Goal: Information Seeking & Learning: Learn about a topic

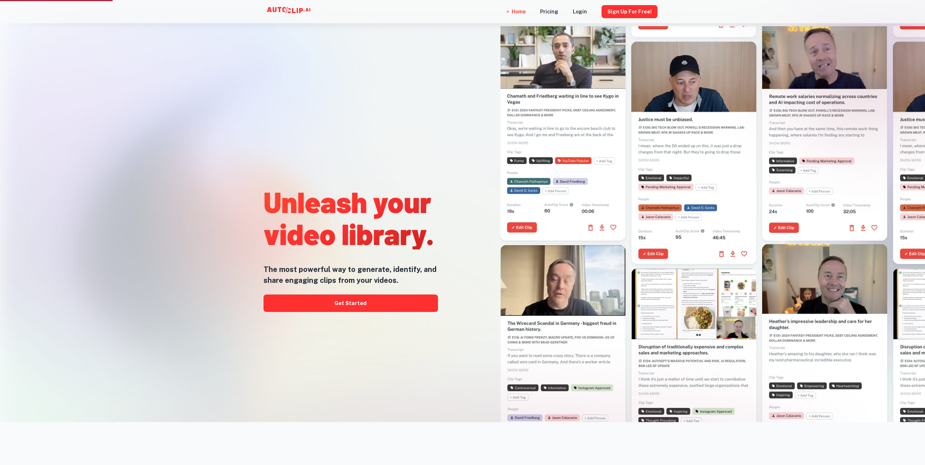
scroll to position [36, 0]
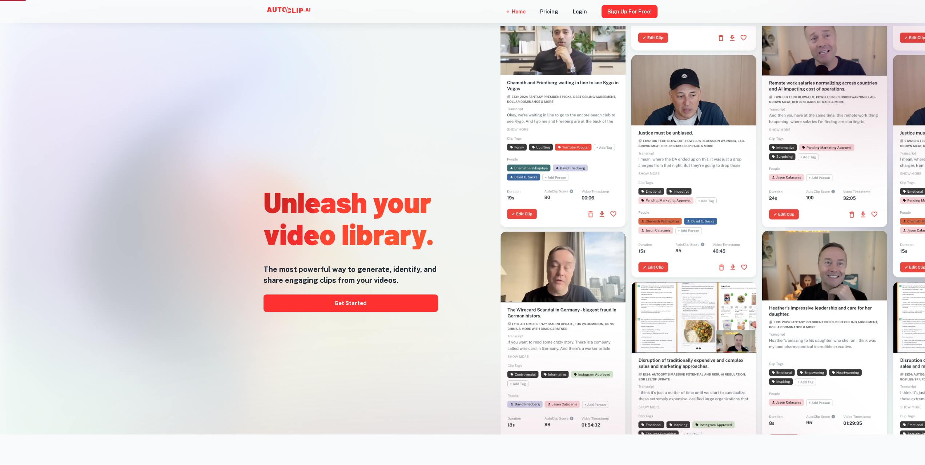
click at [426, 81] on div "Unleash your video library. The most powerful way to generate, identify, and sh…" at bounding box center [351, 247] width 175 height 465
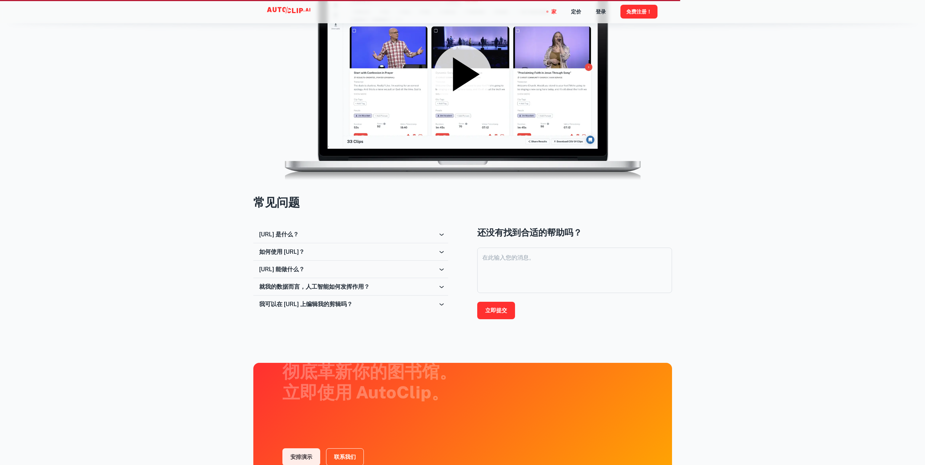
scroll to position [1236, 0]
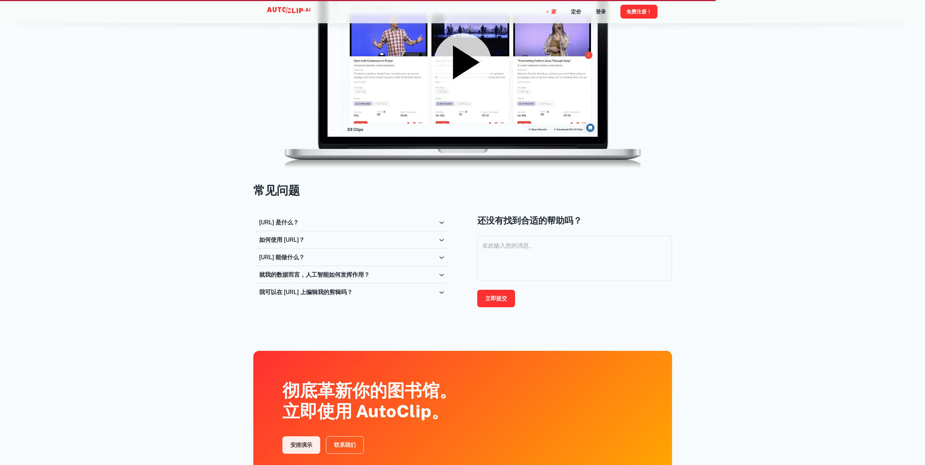
click at [439, 221] on icon at bounding box center [441, 222] width 7 height 7
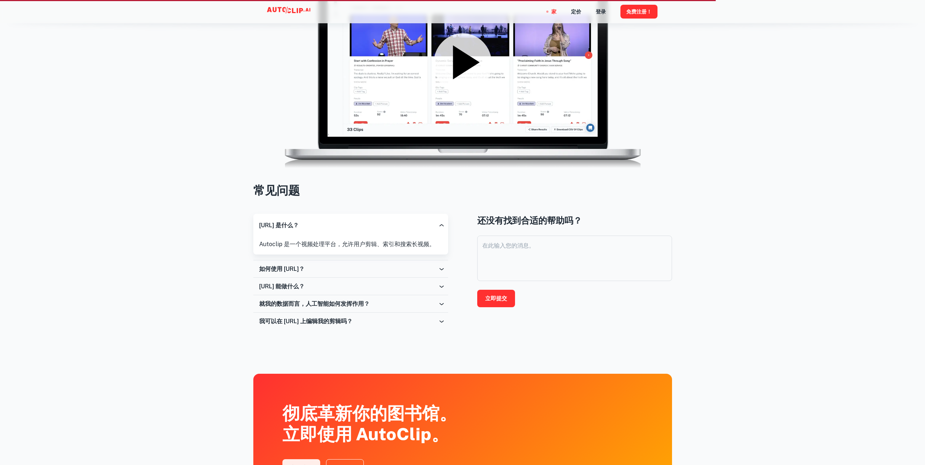
click at [445, 269] on icon at bounding box center [441, 268] width 7 height 7
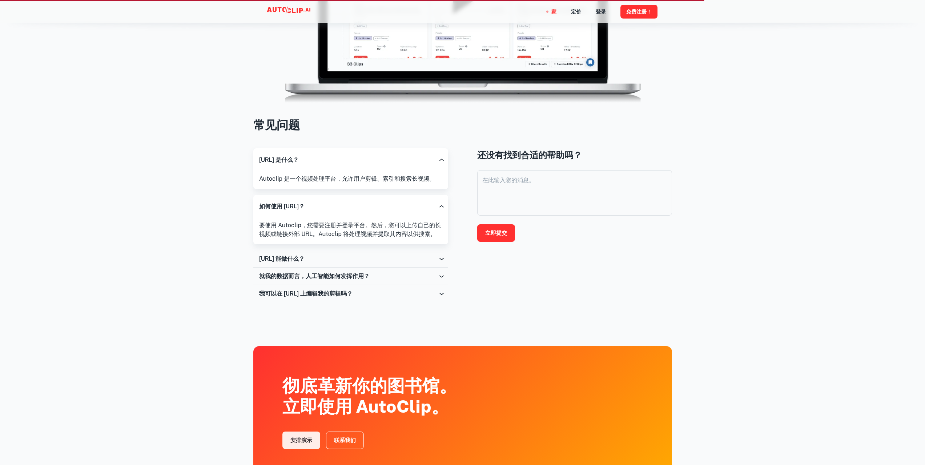
scroll to position [1309, 0]
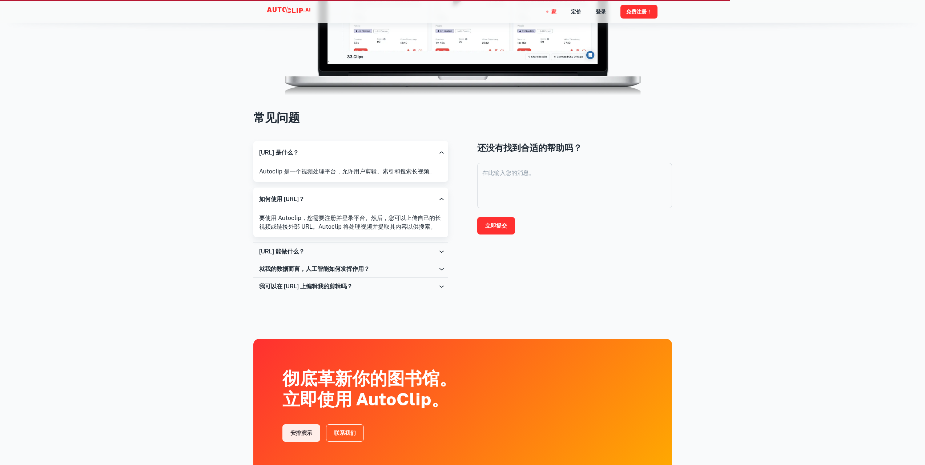
click at [443, 253] on icon at bounding box center [441, 251] width 7 height 7
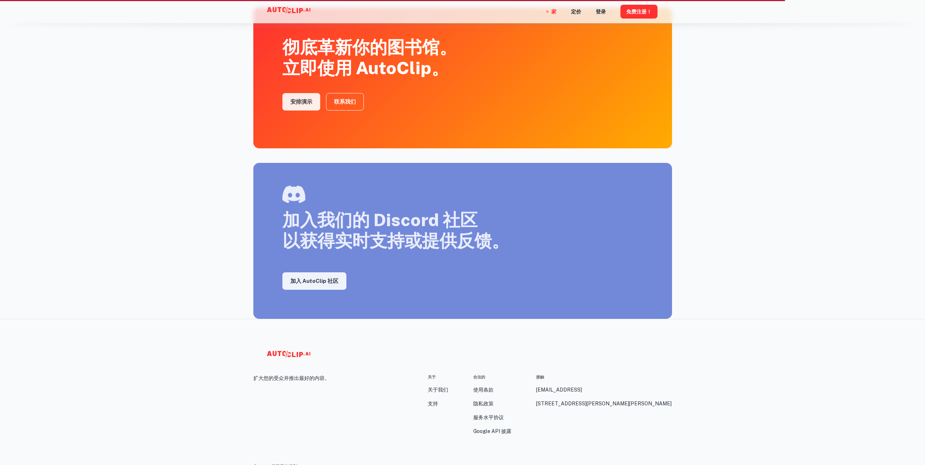
scroll to position [1301, 0]
